Goal: Information Seeking & Learning: Learn about a topic

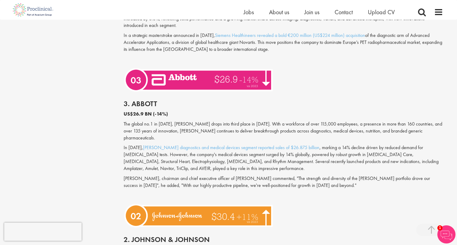
scroll to position [1381, 0]
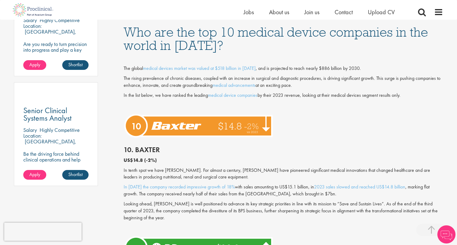
scroll to position [383, 0]
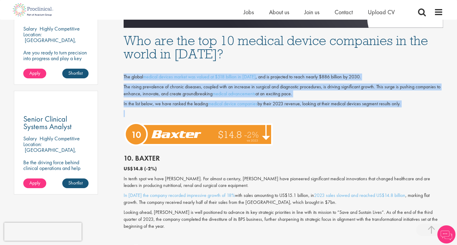
drag, startPoint x: 120, startPoint y: 74, endPoint x: 440, endPoint y: 116, distance: 322.7
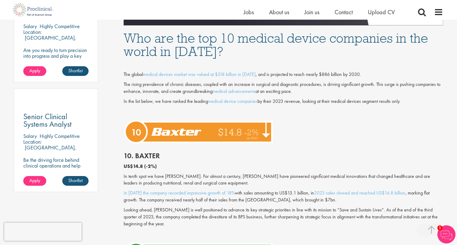
click at [285, 90] on p "The rising prevalence of chronic diseases, coupled with an increase in surgical…" at bounding box center [284, 88] width 320 height 14
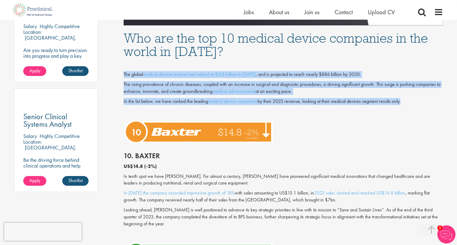
drag, startPoint x: 406, startPoint y: 100, endPoint x: 121, endPoint y: 76, distance: 286.3
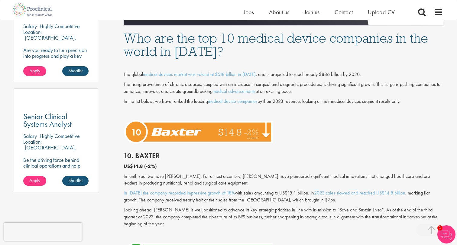
click at [132, 78] on div "The global medical devices market was valued at $518 billion in [DATE] , and is…" at bounding box center [283, 89] width 329 height 57
drag, startPoint x: 118, startPoint y: 71, endPoint x: 394, endPoint y: 105, distance: 277.9
click at [409, 99] on p "In the list below, we have ranked the leading medical device companies by their…" at bounding box center [284, 101] width 320 height 7
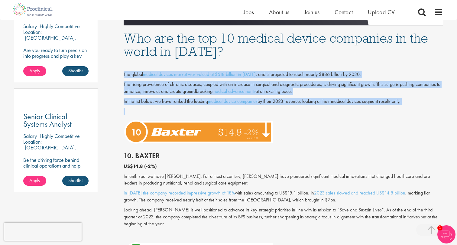
drag, startPoint x: 402, startPoint y: 105, endPoint x: 119, endPoint y: 72, distance: 284.8
click at [133, 76] on p "The global medical devices market was valued at $518 billion in [DATE] , and is…" at bounding box center [284, 74] width 320 height 7
drag, startPoint x: 121, startPoint y: 73, endPoint x: 435, endPoint y: 106, distance: 315.8
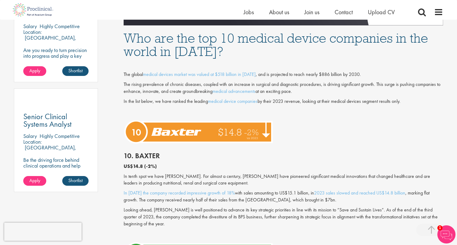
drag, startPoint x: 119, startPoint y: 102, endPoint x: 383, endPoint y: 104, distance: 264.4
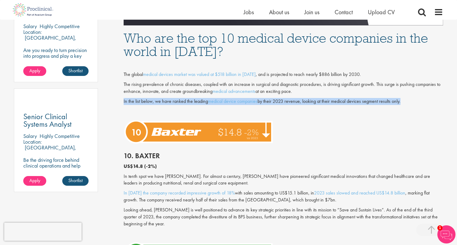
drag, startPoint x: 403, startPoint y: 102, endPoint x: 122, endPoint y: 104, distance: 281.3
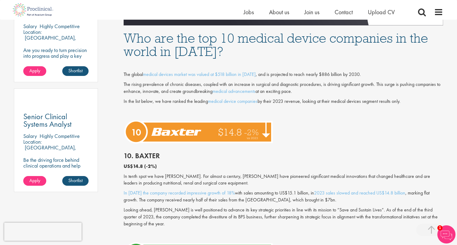
click at [318, 153] on h2 "10. Baxter" at bounding box center [284, 156] width 320 height 8
